Goal: Task Accomplishment & Management: Use online tool/utility

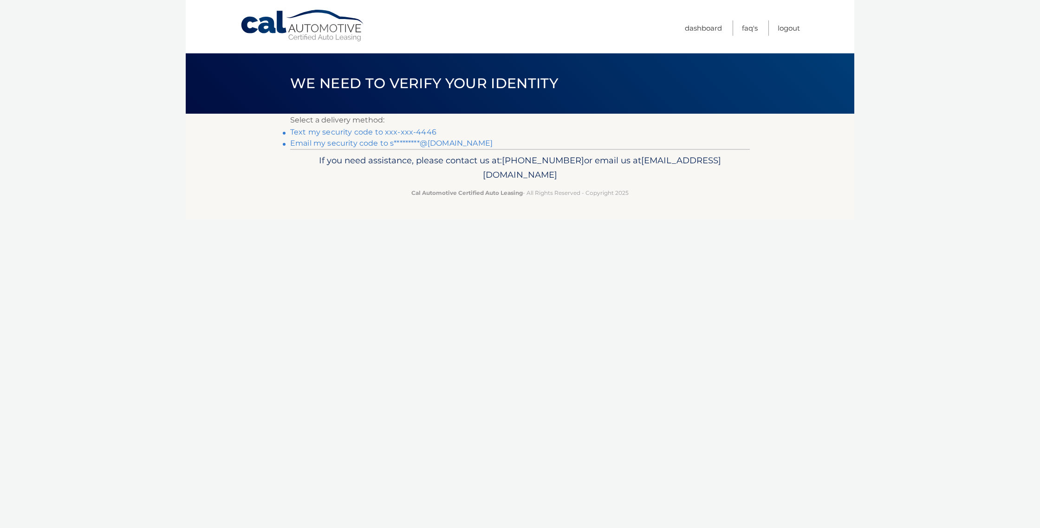
click at [384, 134] on link "Text my security code to xxx-xxx-4446" at bounding box center [363, 132] width 146 height 9
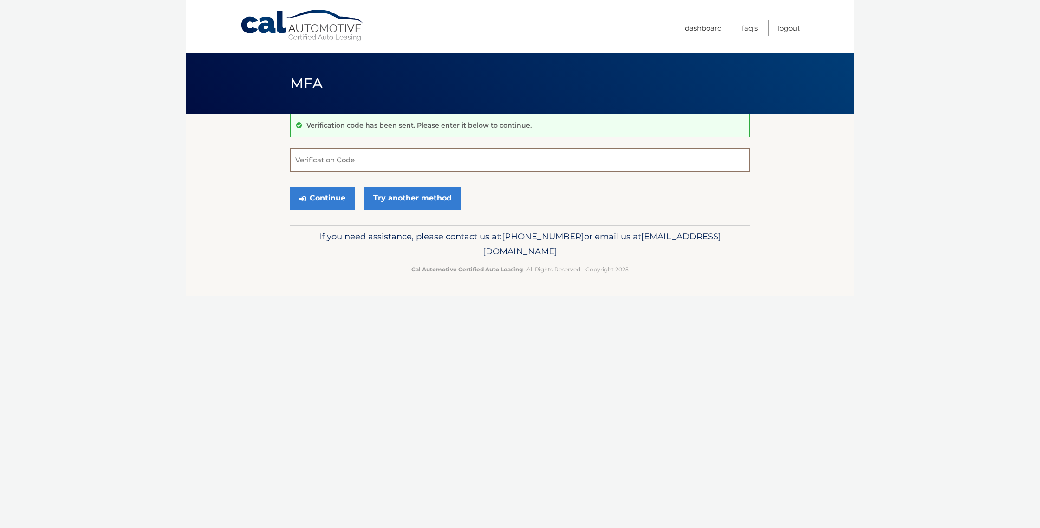
click at [359, 162] on input "Verification Code" at bounding box center [519, 160] width 459 height 23
type input "567328"
click at [333, 200] on button "Continue" at bounding box center [322, 198] width 65 height 23
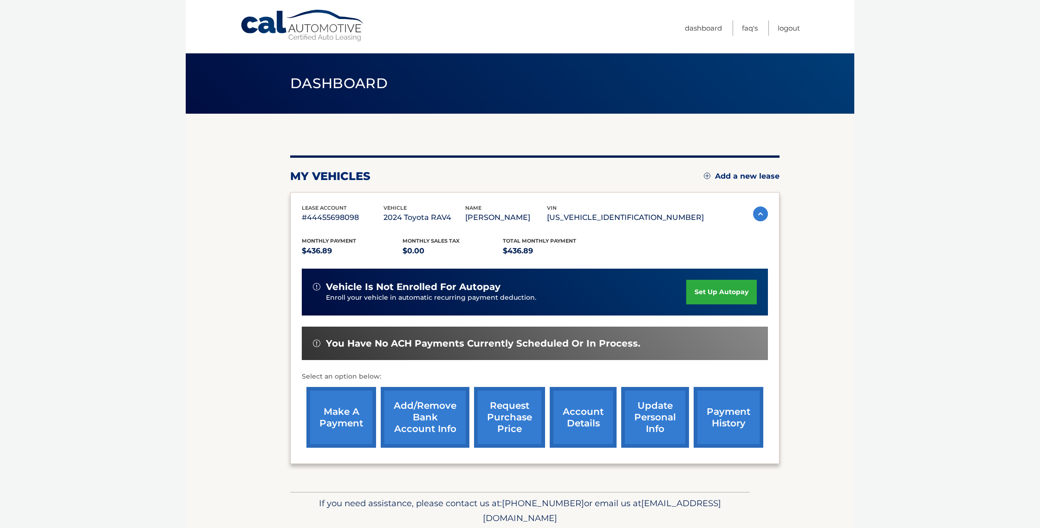
click at [333, 399] on link "make a payment" at bounding box center [341, 417] width 70 height 61
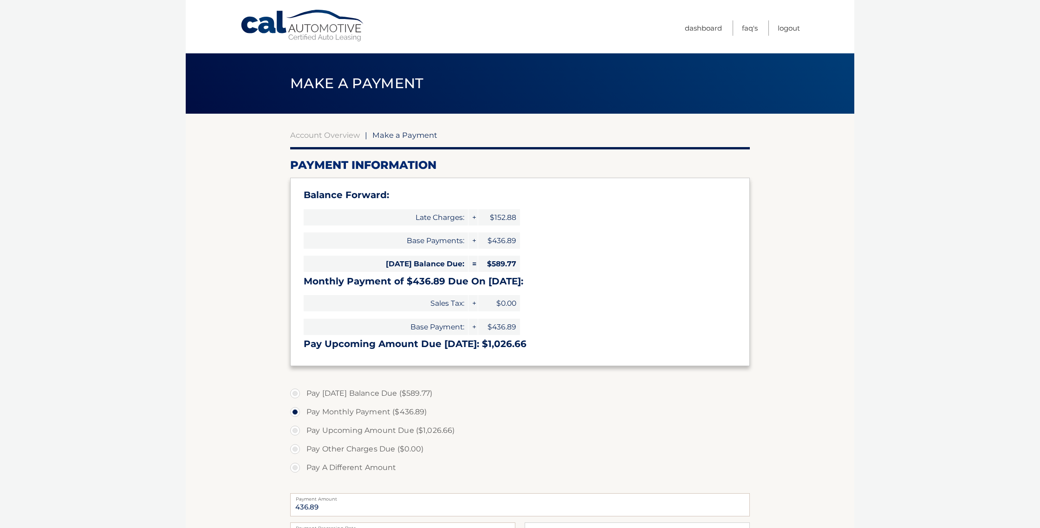
select select "ZWIxZTE0MGUtZjM5Mi00NTg4LWEwMTYtMmRmYzRkZTlhM2E3"
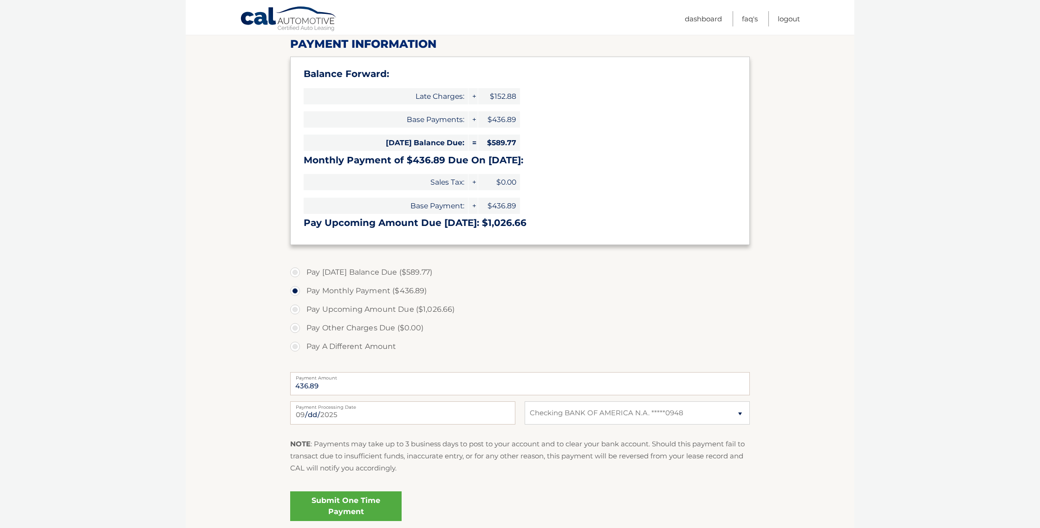
scroll to position [123, 0]
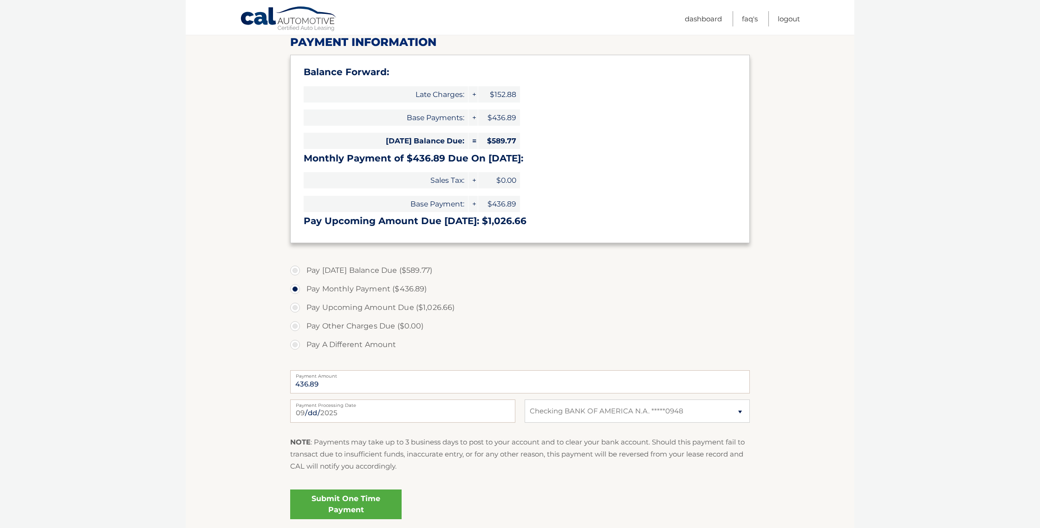
click at [365, 498] on link "Submit One Time Payment" at bounding box center [345, 505] width 111 height 30
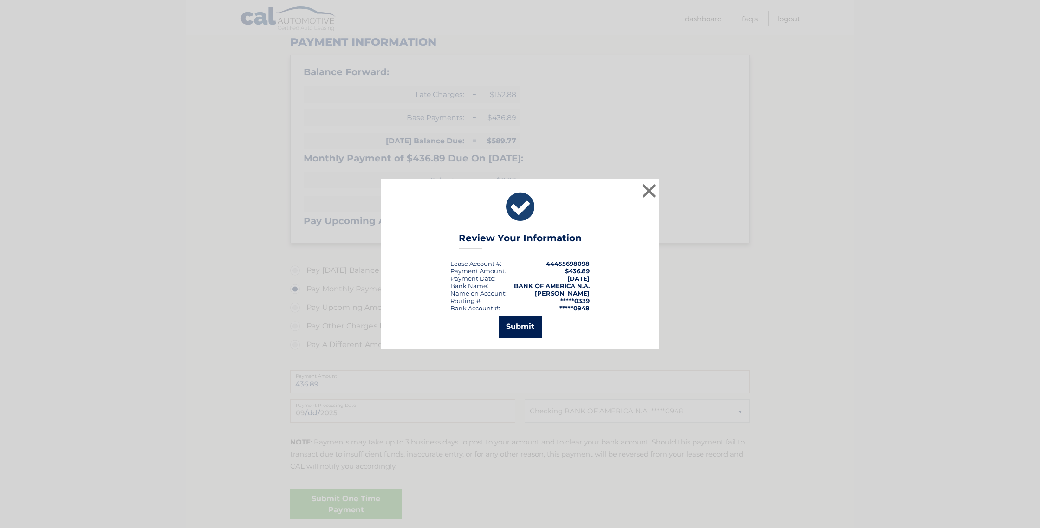
click at [511, 328] on button "Submit" at bounding box center [519, 327] width 43 height 22
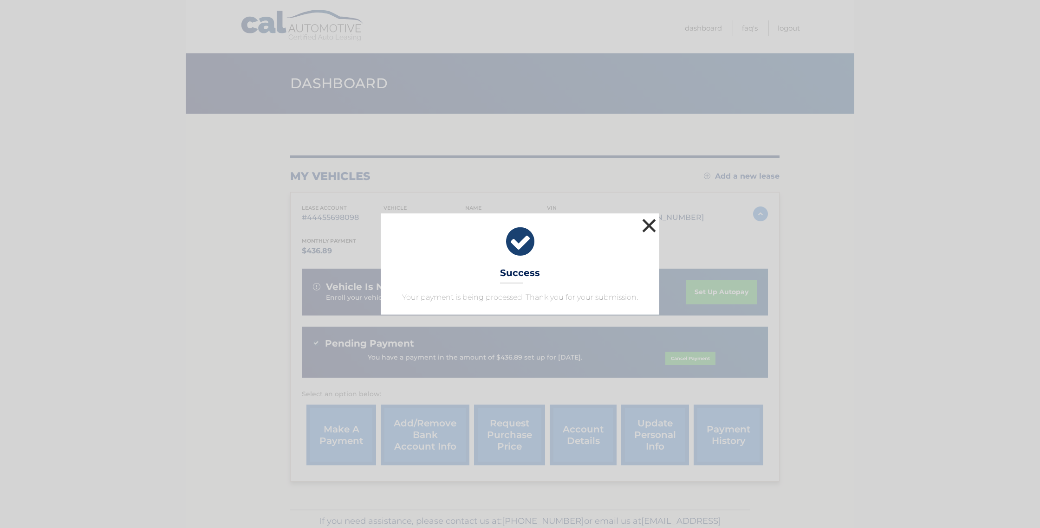
click at [648, 228] on button "×" at bounding box center [649, 225] width 19 height 19
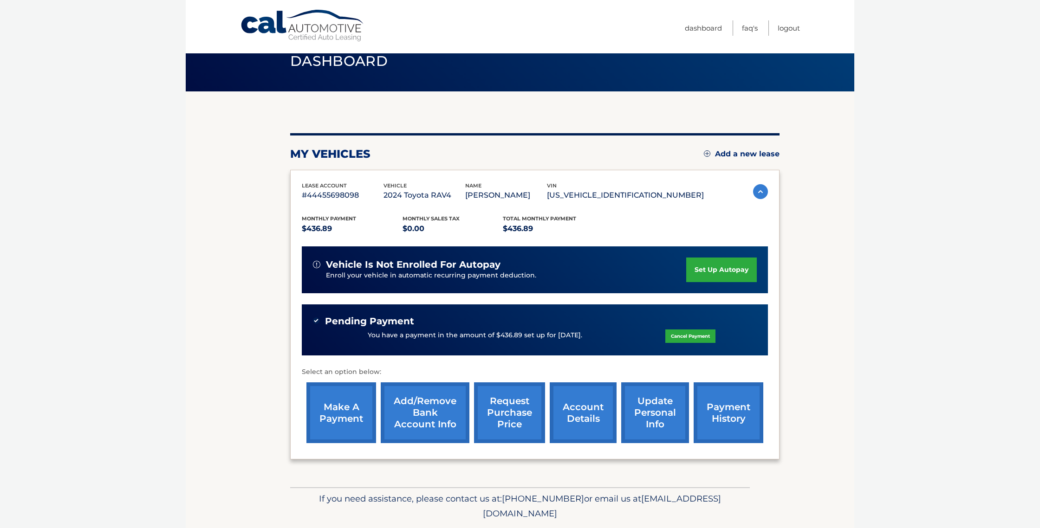
scroll to position [26, 0]
